Goal: Task Accomplishment & Management: Manage account settings

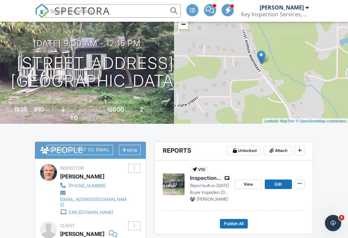
scroll to position [82, 0]
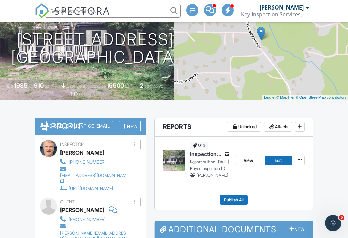
click at [245, 160] on span "View" at bounding box center [249, 160] width 10 height 7
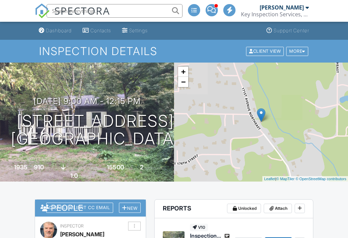
click at [303, 238] on span at bounding box center [299, 241] width 7 height 7
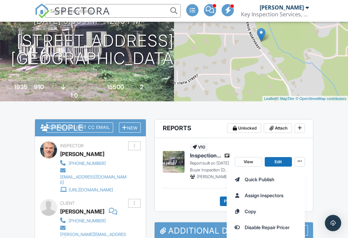
click at [326, 179] on div "Quick Publish Assign Inspectors Copy Disable Repair Pricer Delete Report" at bounding box center [287, 211] width 121 height 85
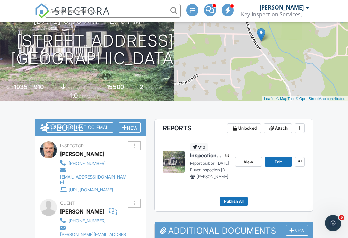
click at [300, 160] on icon at bounding box center [300, 161] width 4 height 5
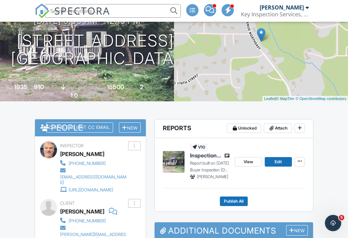
click at [302, 160] on span at bounding box center [299, 161] width 7 height 7
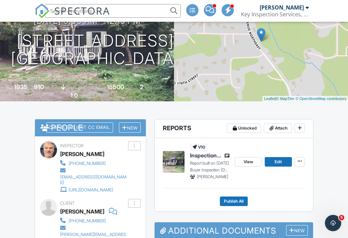
click at [235, 202] on span "Publish All" at bounding box center [234, 201] width 20 height 7
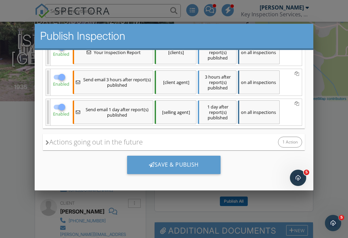
scroll to position [152, 0]
click at [169, 165] on div "Save & Publish" at bounding box center [173, 165] width 93 height 18
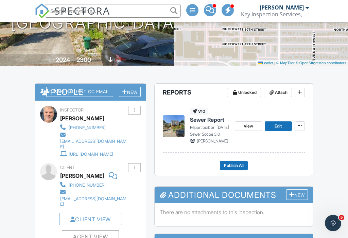
click at [300, 90] on icon at bounding box center [300, 92] width 4 height 5
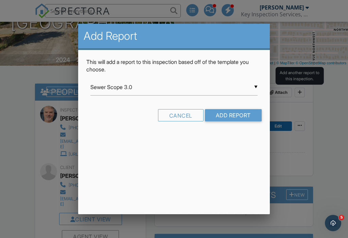
click at [257, 87] on input "Sewer Scope 3.0" at bounding box center [173, 87] width 167 height 17
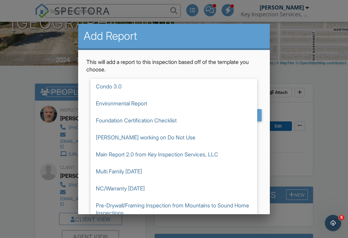
scroll to position [52, 0]
click at [125, 187] on span "NC/Warranty [DATE]" at bounding box center [173, 188] width 167 height 17
type input "NC/Warranty [DATE]"
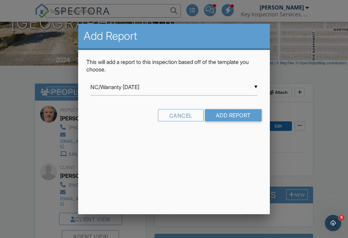
click at [233, 115] on input "Add Report" at bounding box center [233, 115] width 57 height 12
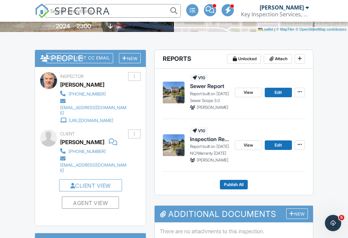
scroll to position [149, 0]
